Goal: Information Seeking & Learning: Learn about a topic

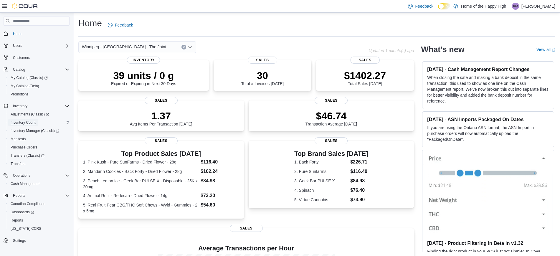
click at [36, 121] on link "Inventory Count" at bounding box center [23, 122] width 30 height 7
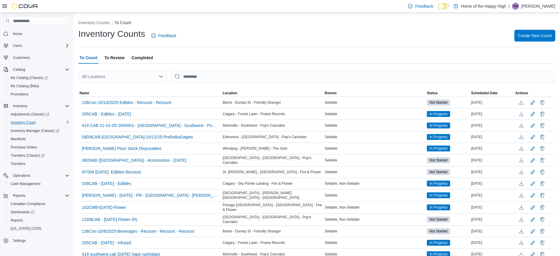
click at [117, 54] on span "To Review" at bounding box center [114, 58] width 20 height 12
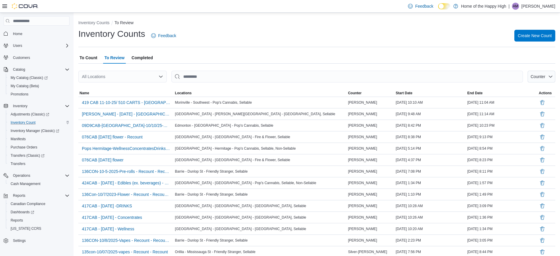
click at [145, 76] on div "All Locations" at bounding box center [122, 77] width 88 height 12
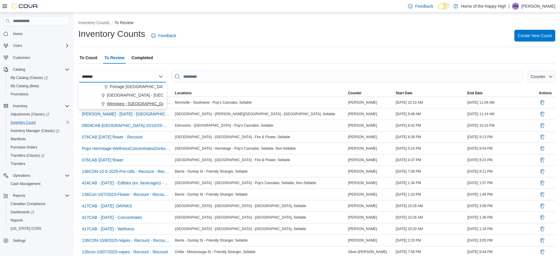
type input "*******"
click at [145, 105] on span "Winnipeg - [GEOGRAPHIC_DATA] - The Joint" at bounding box center [149, 104] width 84 height 6
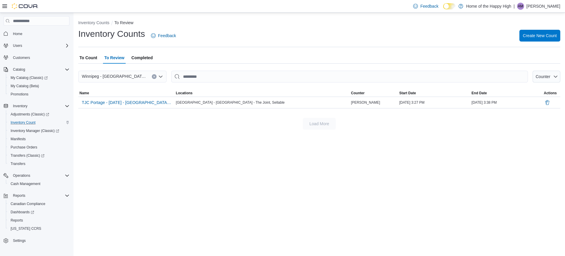
click at [134, 59] on span "Completed" at bounding box center [142, 58] width 21 height 12
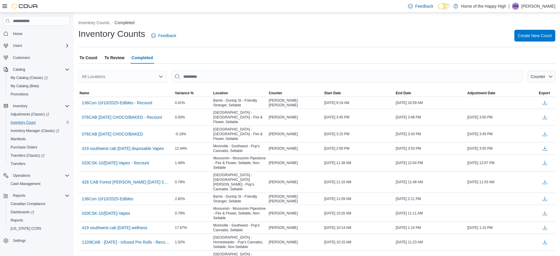
click at [126, 75] on div "All Locations" at bounding box center [122, 77] width 88 height 12
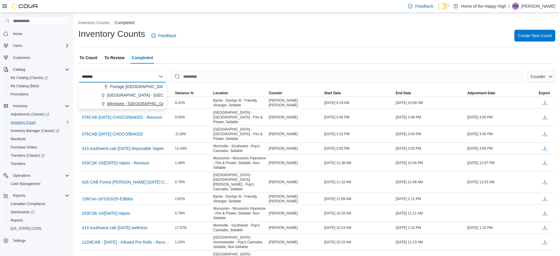
type input "*******"
click at [133, 102] on span "Winnipeg - [GEOGRAPHIC_DATA] - The Joint" at bounding box center [149, 104] width 84 height 6
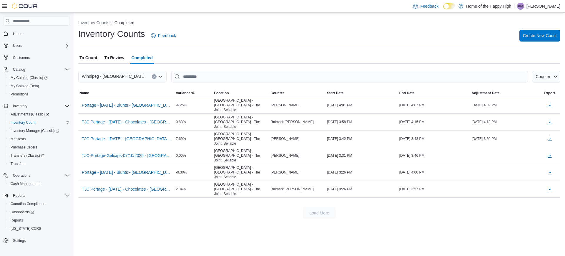
click at [89, 57] on span "To Count" at bounding box center [88, 58] width 18 height 12
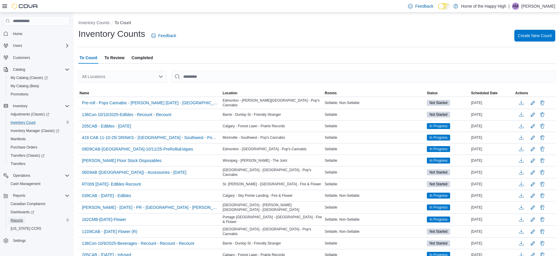
click at [16, 221] on span "Reports" at bounding box center [17, 220] width 12 height 5
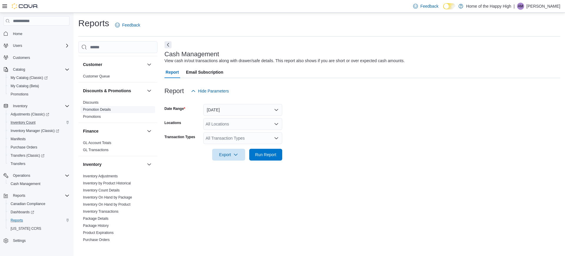
scroll to position [74, 0]
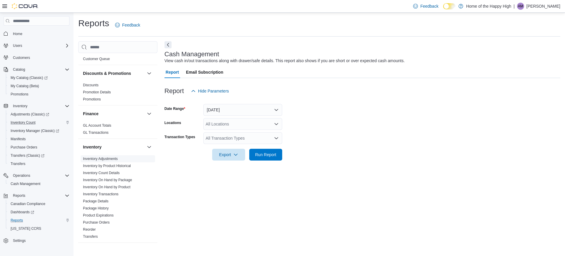
click at [107, 160] on link "Inventory Adjustments" at bounding box center [100, 159] width 35 height 4
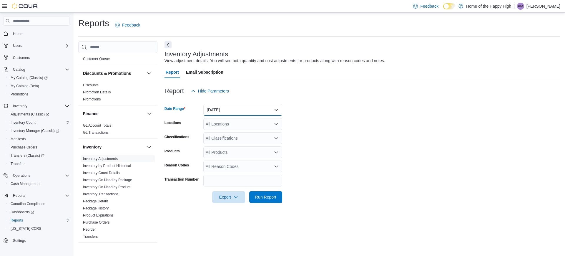
click at [251, 111] on button "[DATE]" at bounding box center [242, 110] width 79 height 12
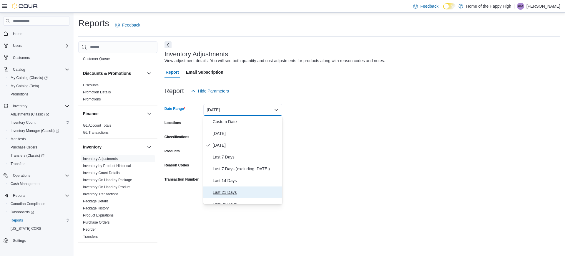
click at [231, 194] on span "Last 21 Days" at bounding box center [246, 192] width 67 height 7
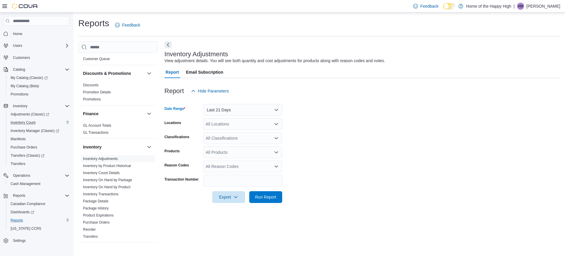
click at [223, 123] on div "All Locations" at bounding box center [242, 124] width 79 height 12
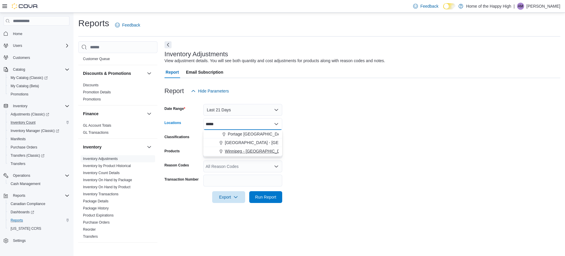
type input "*****"
click at [239, 148] on span "Winnipeg - [GEOGRAPHIC_DATA] - The Joint" at bounding box center [267, 151] width 84 height 6
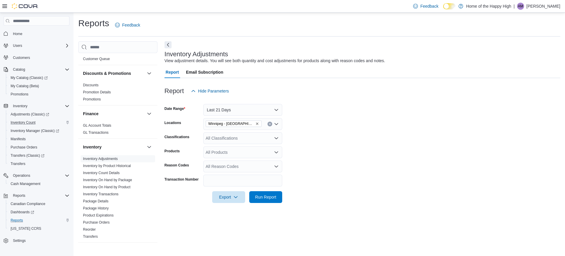
click at [349, 133] on form "Date Range Last 21 Days Locations [GEOGRAPHIC_DATA] - [GEOGRAPHIC_DATA] - The J…" at bounding box center [363, 150] width 396 height 106
click at [250, 139] on div "All Classifications" at bounding box center [242, 138] width 79 height 12
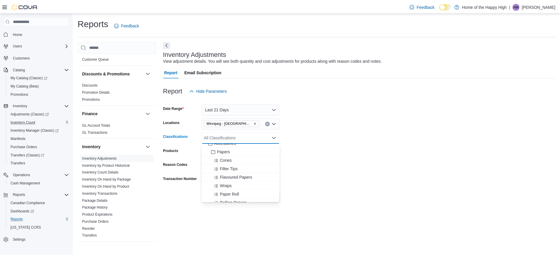
scroll to position [515, 0]
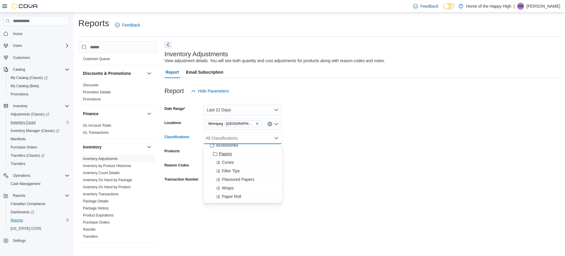
click at [223, 154] on span "Papers" at bounding box center [225, 154] width 13 height 6
click at [340, 157] on form "Date Range Last 21 Days Locations [GEOGRAPHIC_DATA] - [GEOGRAPHIC_DATA] - The J…" at bounding box center [363, 150] width 396 height 106
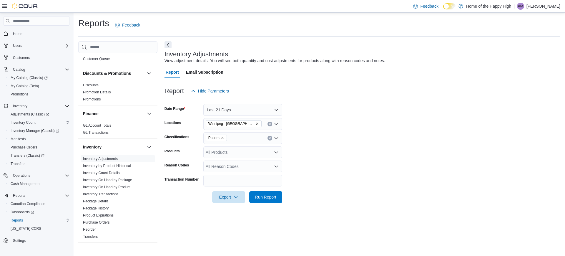
click at [249, 146] on form "Date Range Last 21 Days Locations [GEOGRAPHIC_DATA] - [GEOGRAPHIC_DATA] - The J…" at bounding box center [363, 150] width 396 height 106
click at [247, 153] on div "All Products" at bounding box center [242, 152] width 79 height 12
type input "****"
click at [247, 161] on div "RAW, Dogwalker Rolling Cones, 70/30mm" at bounding box center [243, 162] width 72 height 6
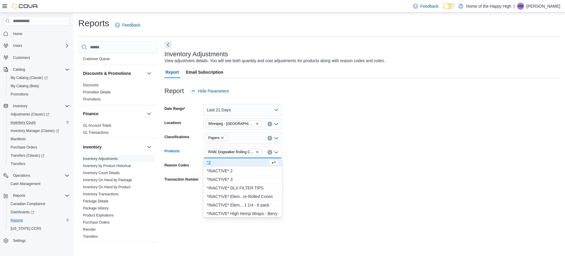
click at [382, 164] on form "Date Range Last 21 Days Locations [GEOGRAPHIC_DATA] - [GEOGRAPHIC_DATA] - The J…" at bounding box center [363, 150] width 396 height 106
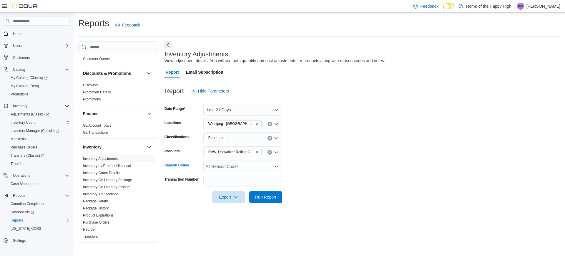
click at [253, 163] on div "All Reason Codes" at bounding box center [242, 166] width 79 height 12
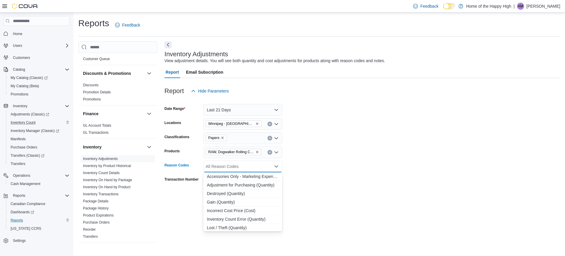
click at [334, 164] on form "Date Range Last 21 Days Locations [GEOGRAPHIC_DATA] - [GEOGRAPHIC_DATA] - The J…" at bounding box center [363, 150] width 396 height 106
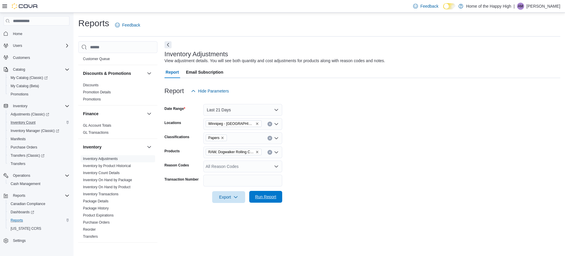
click at [264, 196] on span "Run Report" at bounding box center [265, 197] width 21 height 6
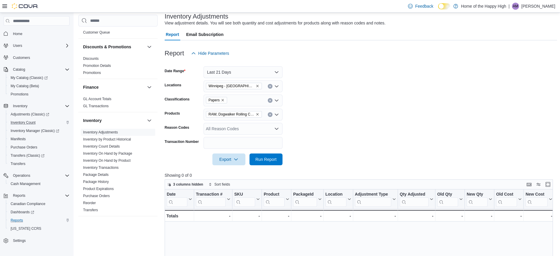
scroll to position [37, 0]
click at [97, 210] on link "Transfers" at bounding box center [90, 210] width 15 height 4
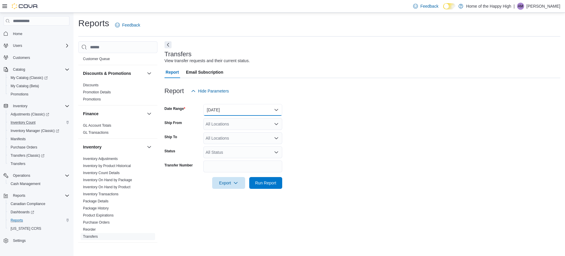
click at [256, 113] on button "[DATE]" at bounding box center [242, 110] width 79 height 12
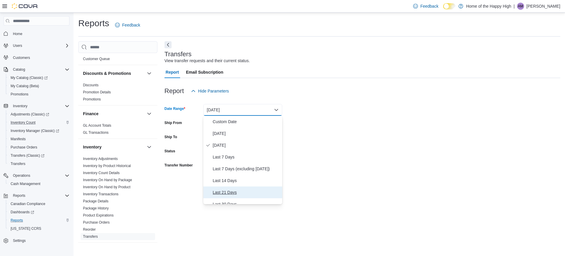
click at [233, 192] on span "Last 21 Days" at bounding box center [246, 192] width 67 height 7
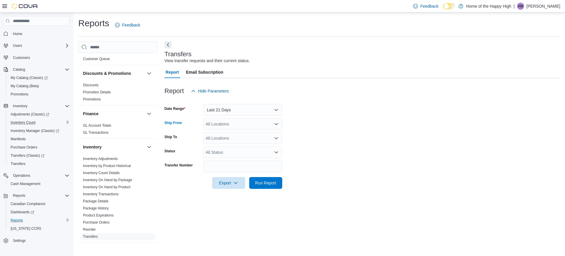
click at [229, 122] on div "All Locations" at bounding box center [242, 124] width 79 height 12
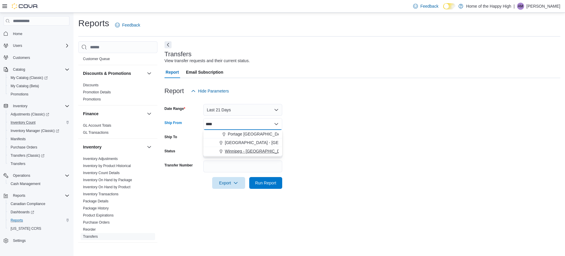
type input "****"
click at [233, 152] on span "Winnipeg - [GEOGRAPHIC_DATA] - The Joint" at bounding box center [267, 151] width 84 height 6
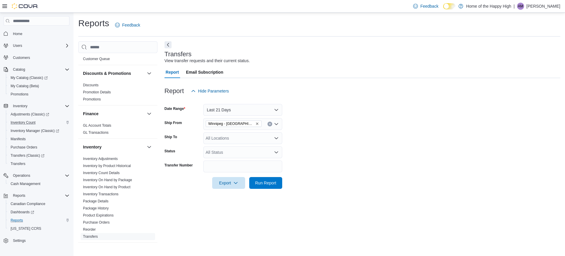
click at [367, 137] on form "Date Range Last 21 Days Ship From [GEOGRAPHIC_DATA] - [GEOGRAPHIC_DATA] - The J…" at bounding box center [363, 143] width 396 height 92
click at [104, 174] on link "Inventory Count Details" at bounding box center [101, 173] width 37 height 4
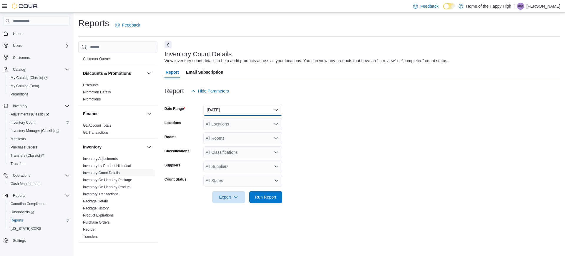
click at [238, 108] on button "[DATE]" at bounding box center [242, 110] width 79 height 12
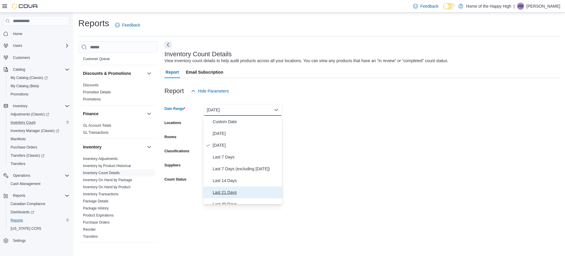
click at [233, 189] on span "Last 21 Days" at bounding box center [246, 192] width 67 height 7
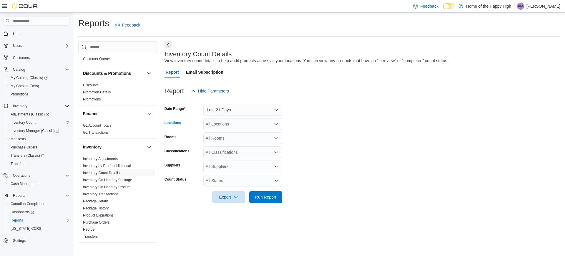
click at [228, 123] on div "All Locations" at bounding box center [242, 124] width 79 height 12
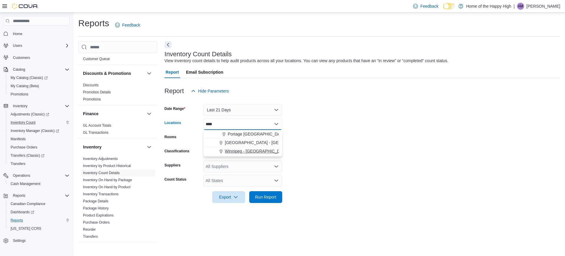
type input "****"
click at [250, 150] on span "Winnipeg - [GEOGRAPHIC_DATA] - The Joint" at bounding box center [267, 151] width 84 height 6
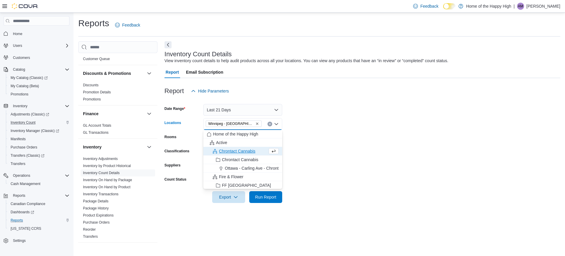
click at [360, 140] on form "Date Range Last 21 Days Locations [GEOGRAPHIC_DATA] - [GEOGRAPHIC_DATA] - The J…" at bounding box center [363, 150] width 396 height 106
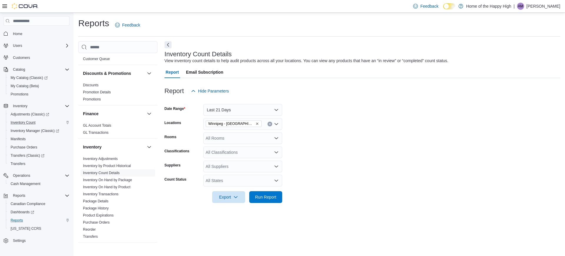
click at [247, 136] on div "All Rooms" at bounding box center [242, 138] width 79 height 12
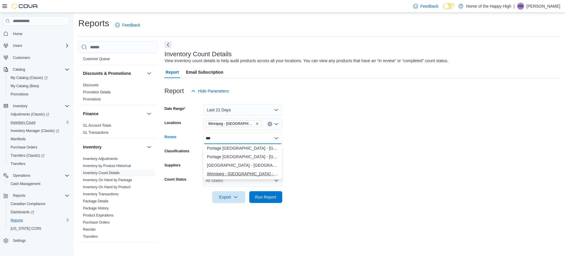
type input "***"
click at [260, 173] on span "Winnipeg - [GEOGRAPHIC_DATA] - The Joint - Sellable" at bounding box center [243, 174] width 72 height 6
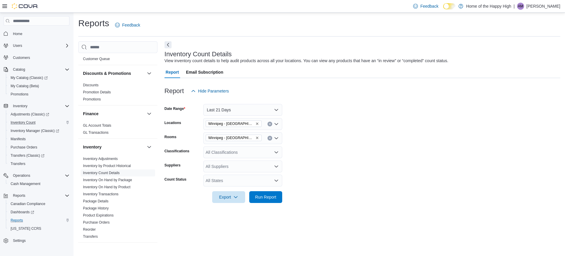
click at [341, 160] on form "Date Range Last 21 Days Locations [GEOGRAPHIC_DATA] - [GEOGRAPHIC_DATA] - The J…" at bounding box center [363, 150] width 396 height 106
click at [279, 137] on div "Winnipeg - [GEOGRAPHIC_DATA] - The Joint - Sellable" at bounding box center [242, 138] width 79 height 12
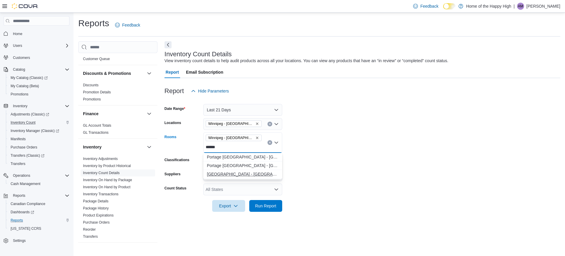
type input "******"
click at [249, 172] on span "[GEOGRAPHIC_DATA] - [GEOGRAPHIC_DATA] - The Joint - Non-Sellable" at bounding box center [243, 174] width 72 height 6
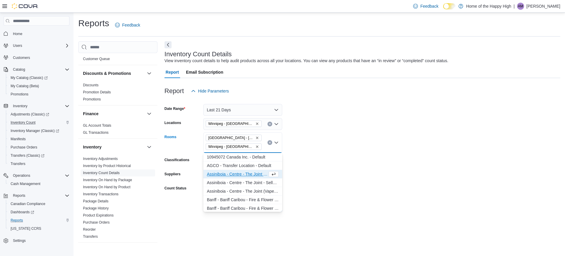
click at [339, 169] on form "Date Range Last 21 Days Locations [GEOGRAPHIC_DATA] - [GEOGRAPHIC_DATA] - The J…" at bounding box center [363, 154] width 396 height 115
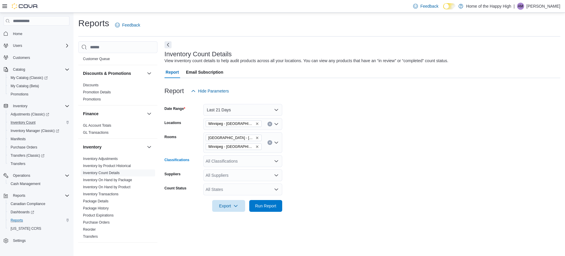
click at [254, 159] on div "All Classifications" at bounding box center [242, 161] width 79 height 12
click at [345, 162] on form "Date Range Last 21 Days Locations [GEOGRAPHIC_DATA] - [GEOGRAPHIC_DATA] - The J…" at bounding box center [363, 154] width 396 height 115
click at [266, 159] on div "All Classifications" at bounding box center [242, 161] width 79 height 12
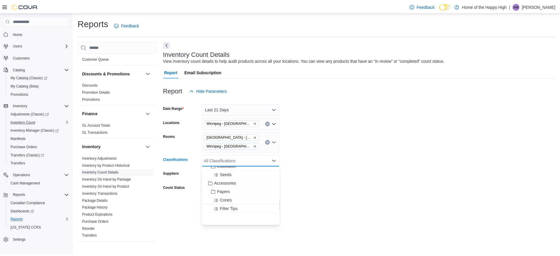
scroll to position [515, 0]
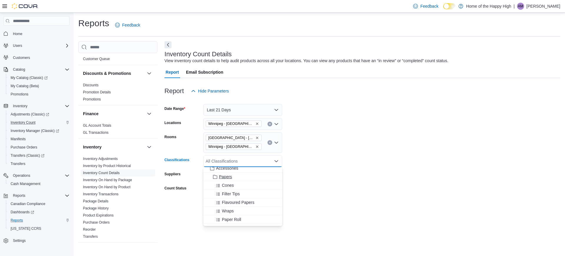
click at [232, 177] on div "Papers" at bounding box center [243, 177] width 72 height 6
click at [347, 177] on form "Date Range Last 21 Days Locations [GEOGRAPHIC_DATA] - [GEOGRAPHIC_DATA] - The J…" at bounding box center [363, 154] width 396 height 115
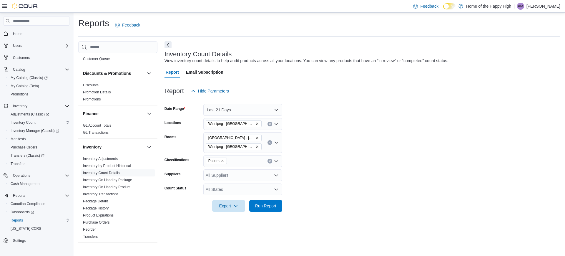
click at [231, 170] on div "All Suppliers" at bounding box center [242, 175] width 79 height 12
type input "*"
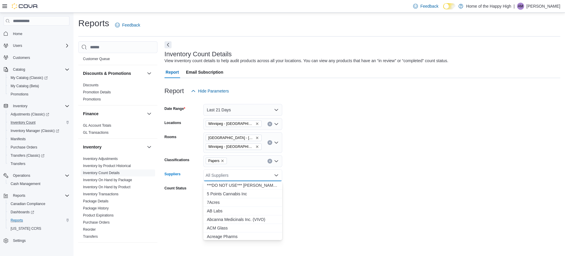
click at [363, 172] on form "Date Range Last 21 Days Locations [GEOGRAPHIC_DATA] - [GEOGRAPHIC_DATA] - The J…" at bounding box center [363, 154] width 396 height 115
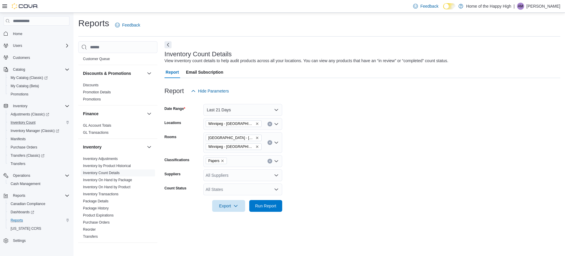
click at [273, 189] on div "All States" at bounding box center [242, 189] width 79 height 12
click at [321, 190] on form "Date Range Last 21 Days Locations [GEOGRAPHIC_DATA] - [GEOGRAPHIC_DATA] - The J…" at bounding box center [363, 154] width 396 height 115
click at [272, 205] on span "Run Report" at bounding box center [265, 206] width 21 height 6
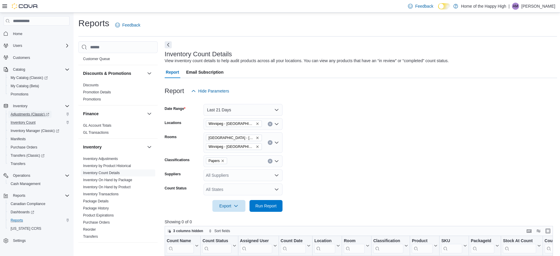
click at [27, 112] on span "Adjustments (Classic)" at bounding box center [30, 114] width 39 height 5
